Goal: Obtain resource: Obtain resource

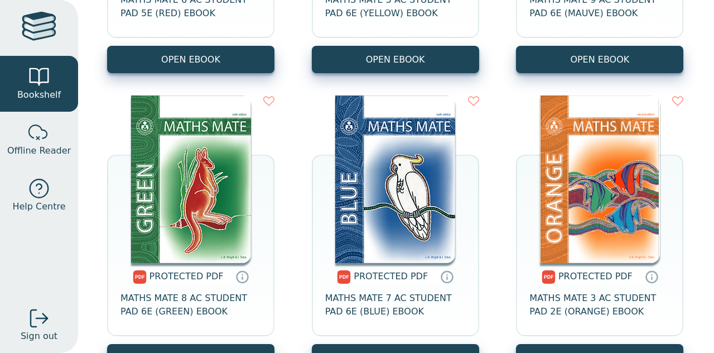
scroll to position [382, 0]
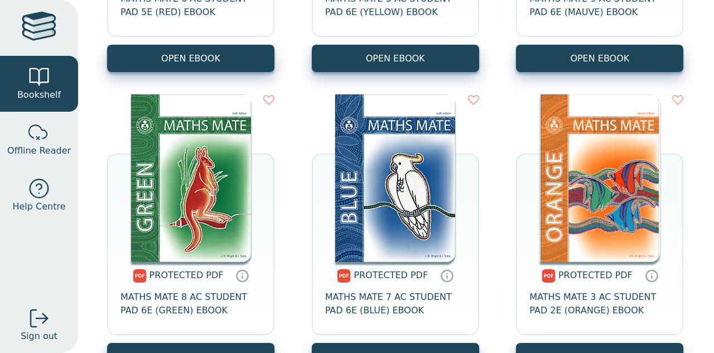
click at [627, 255] on img at bounding box center [600, 177] width 120 height 167
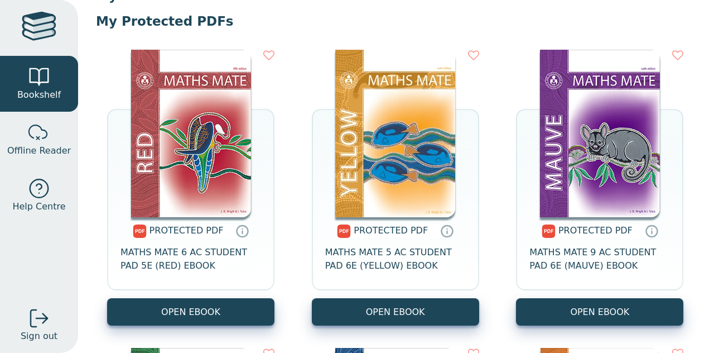
scroll to position [132, 0]
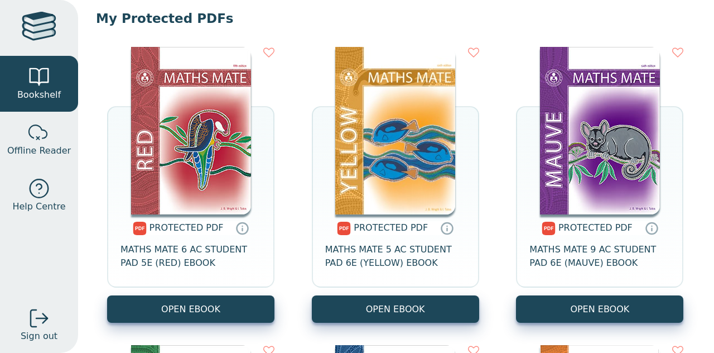
click at [652, 230] on icon at bounding box center [652, 229] width 0 height 2
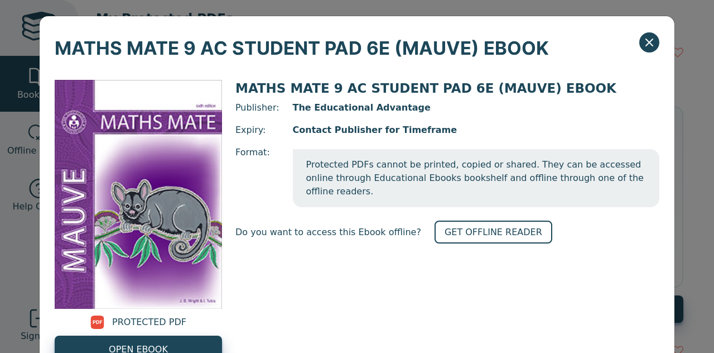
click at [646, 38] on icon "Close" at bounding box center [649, 42] width 13 height 13
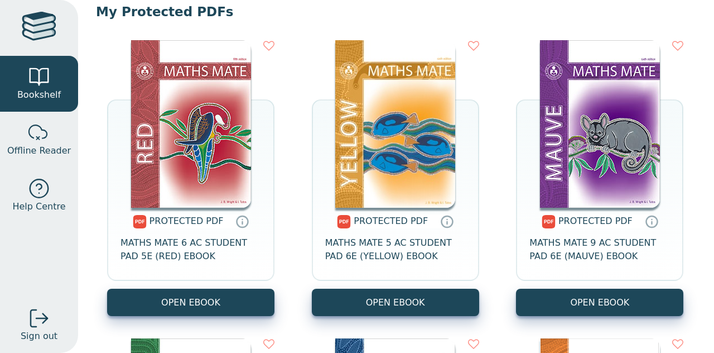
scroll to position [139, 0]
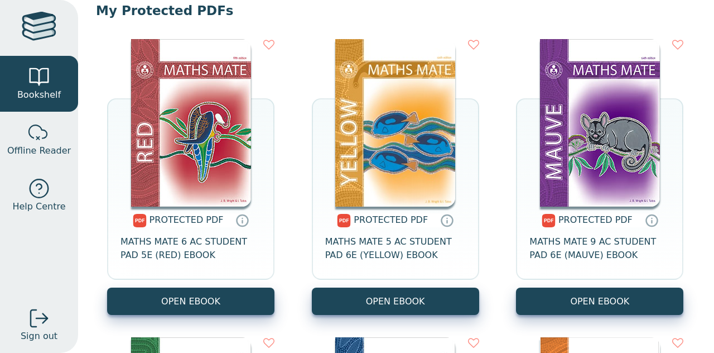
click at [403, 297] on link "OPEN EBOOK" at bounding box center [395, 300] width 167 height 27
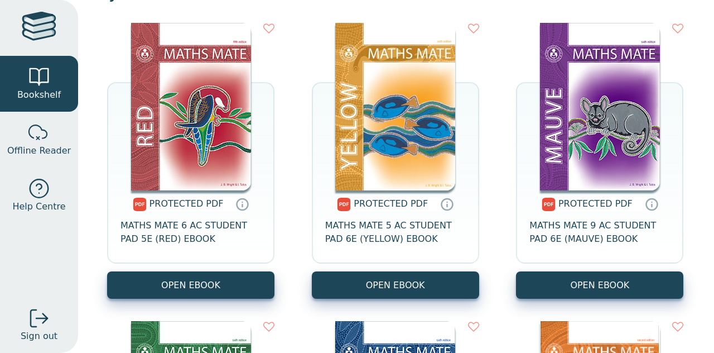
scroll to position [156, 0]
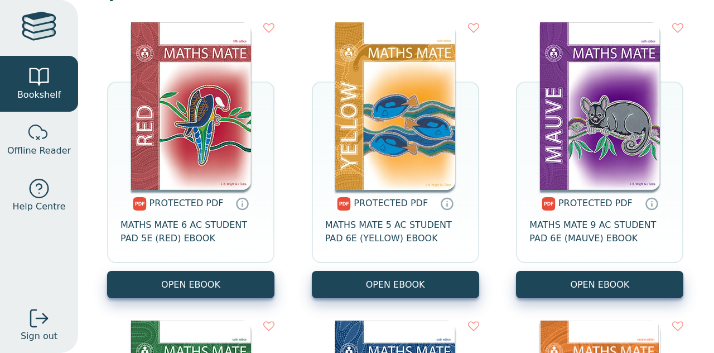
click at [597, 281] on link "OPEN EBOOK" at bounding box center [599, 284] width 167 height 27
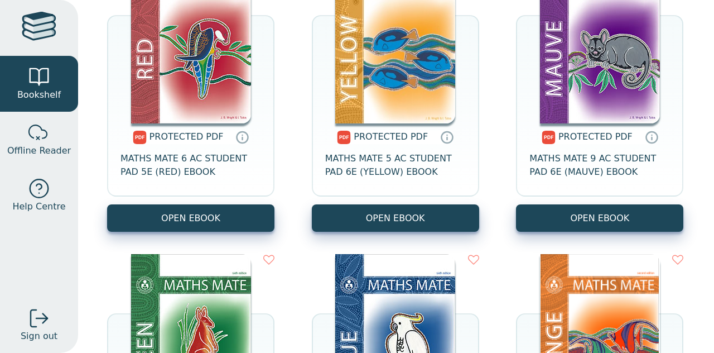
scroll to position [208, 0]
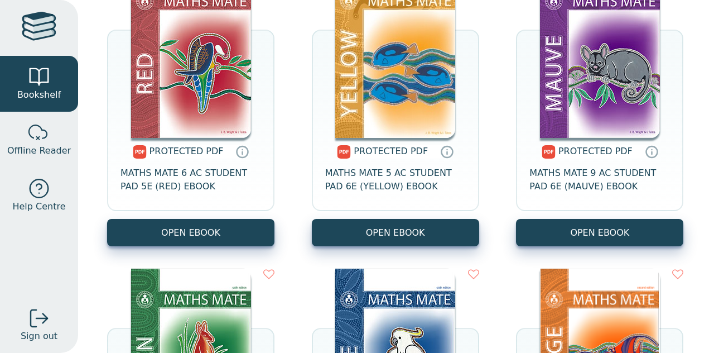
click at [591, 236] on link "OPEN EBOOK" at bounding box center [599, 232] width 167 height 27
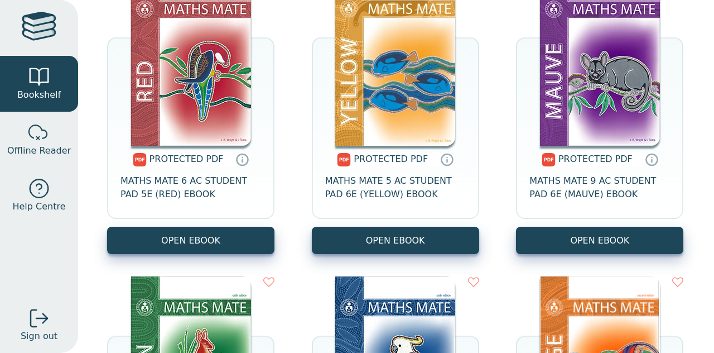
scroll to position [144, 0]
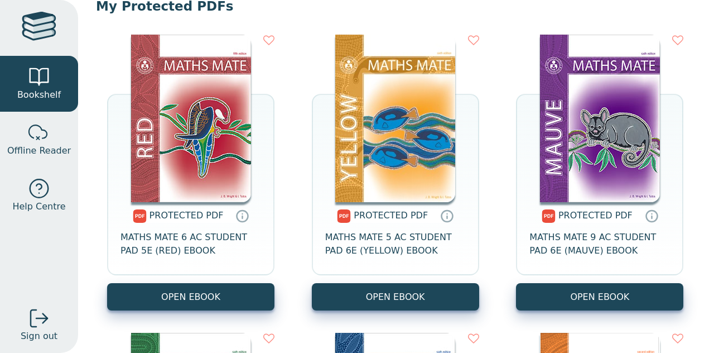
click at [586, 304] on link "OPEN EBOOK" at bounding box center [599, 296] width 167 height 27
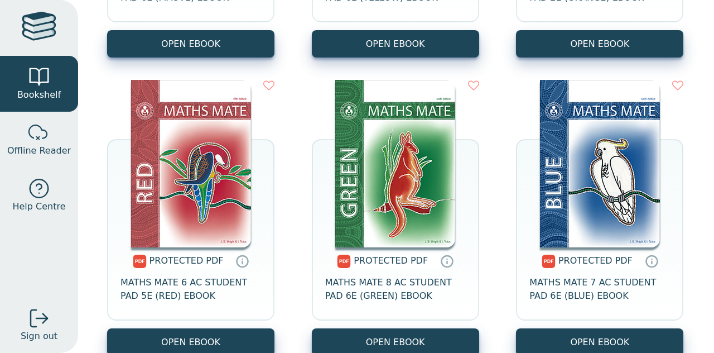
scroll to position [397, 0]
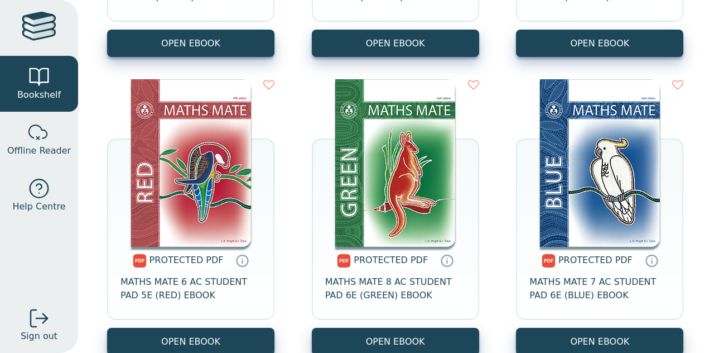
click at [596, 176] on img at bounding box center [600, 162] width 120 height 167
click at [170, 336] on link "OPEN EBOOK" at bounding box center [190, 341] width 167 height 27
